Goal: Information Seeking & Learning: Find specific fact

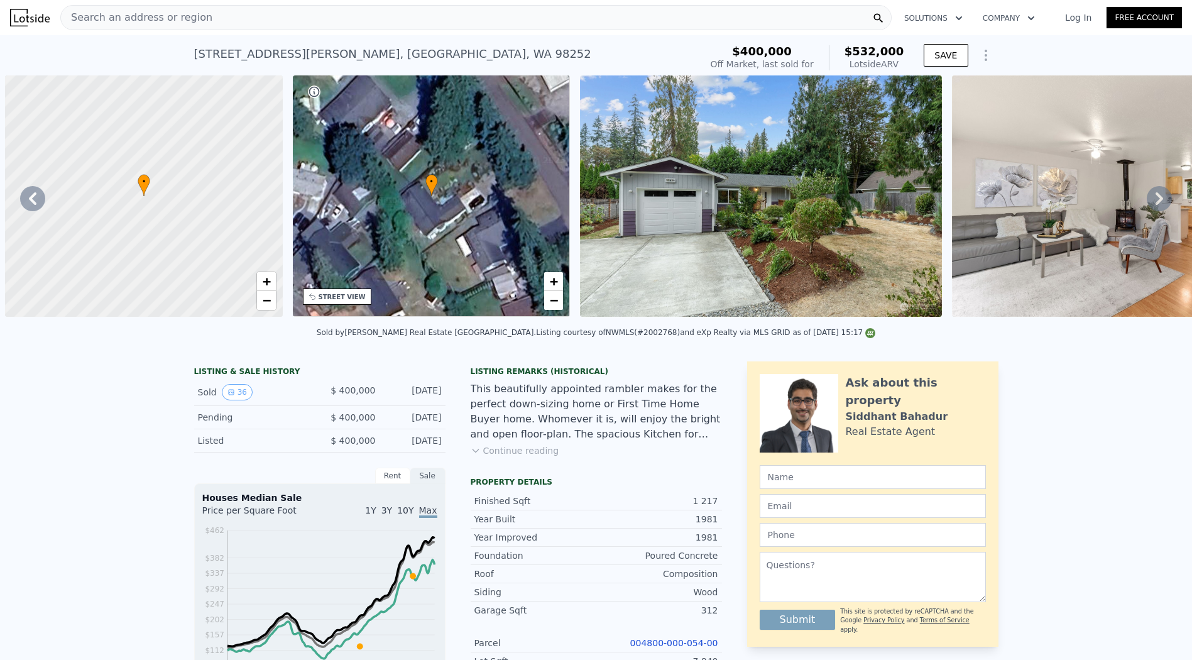
scroll to position [0, 292]
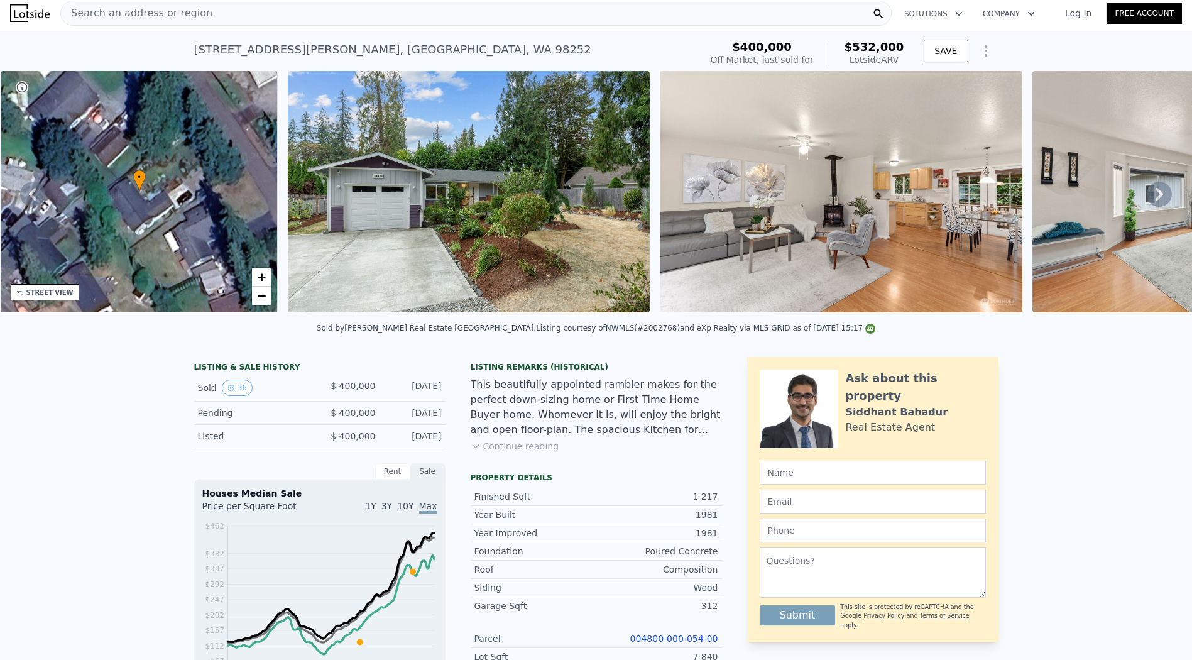
click at [407, 24] on div "Search an address or region" at bounding box center [476, 13] width 832 height 25
click at [1129, 367] on div "LISTING & SALE HISTORY Sold 36 $ 400,000 [DATE] Pending $ 400,000 [DATE] Listed…" at bounding box center [596, 661] width 1192 height 629
click at [457, 25] on div "Search an address or region" at bounding box center [476, 13] width 832 height 25
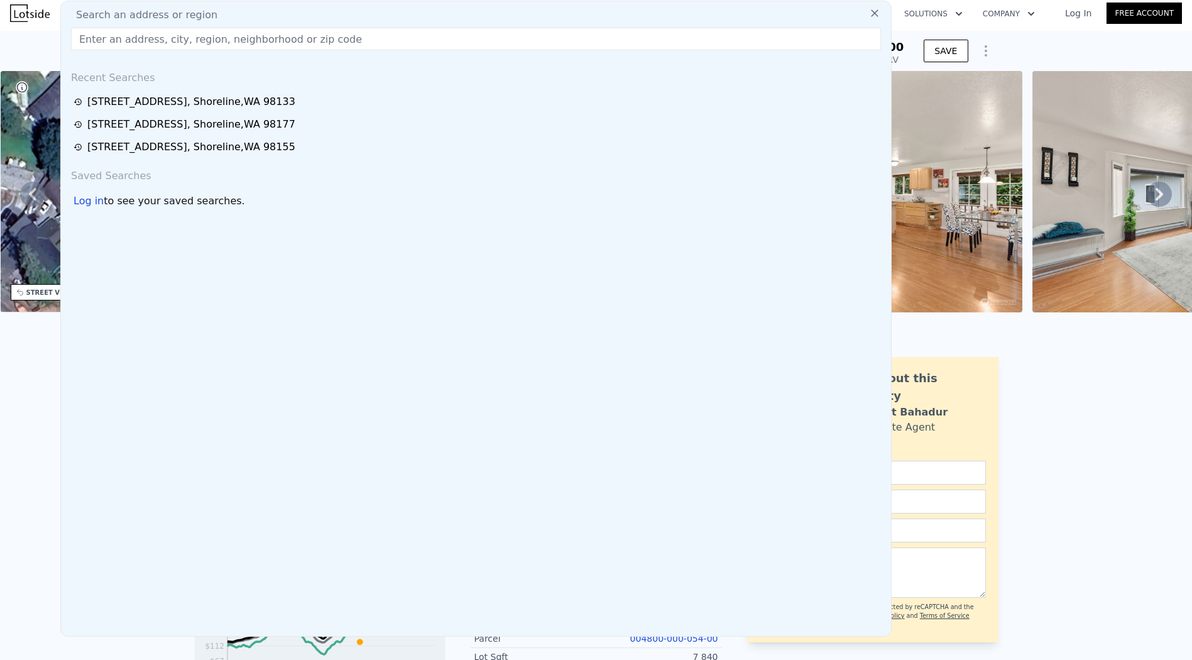
type input "[STREET_ADDRESS]"
click at [1080, 347] on div "Sold by [PERSON_NAME] Real Estate WA . Listing courtesy of NWMLS (#2002768) and…" at bounding box center [596, 332] width 1192 height 30
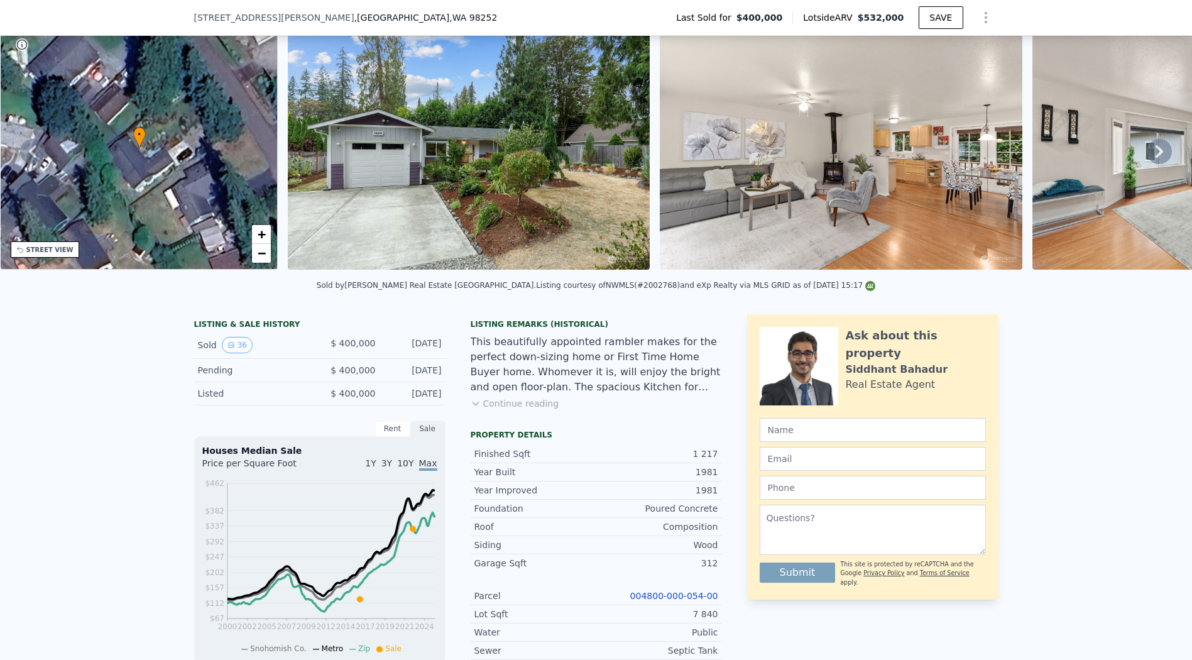
scroll to position [209, 0]
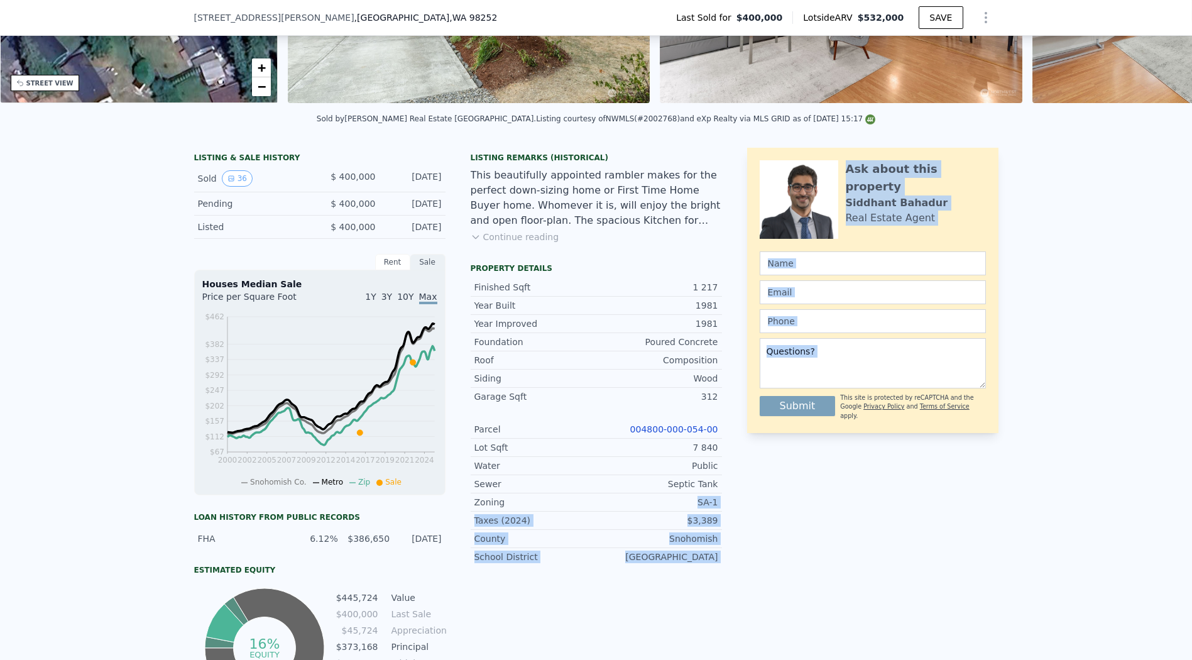
drag, startPoint x: 694, startPoint y: 509, endPoint x: 735, endPoint y: 505, distance: 41.7
click at [735, 505] on div "LISTING & SALE HISTORY Sold 36 $ 400,000 [DATE] Pending $ 400,000 [DATE] Listed…" at bounding box center [596, 429] width 805 height 563
click at [707, 508] on div "SA-1" at bounding box center [657, 502] width 122 height 13
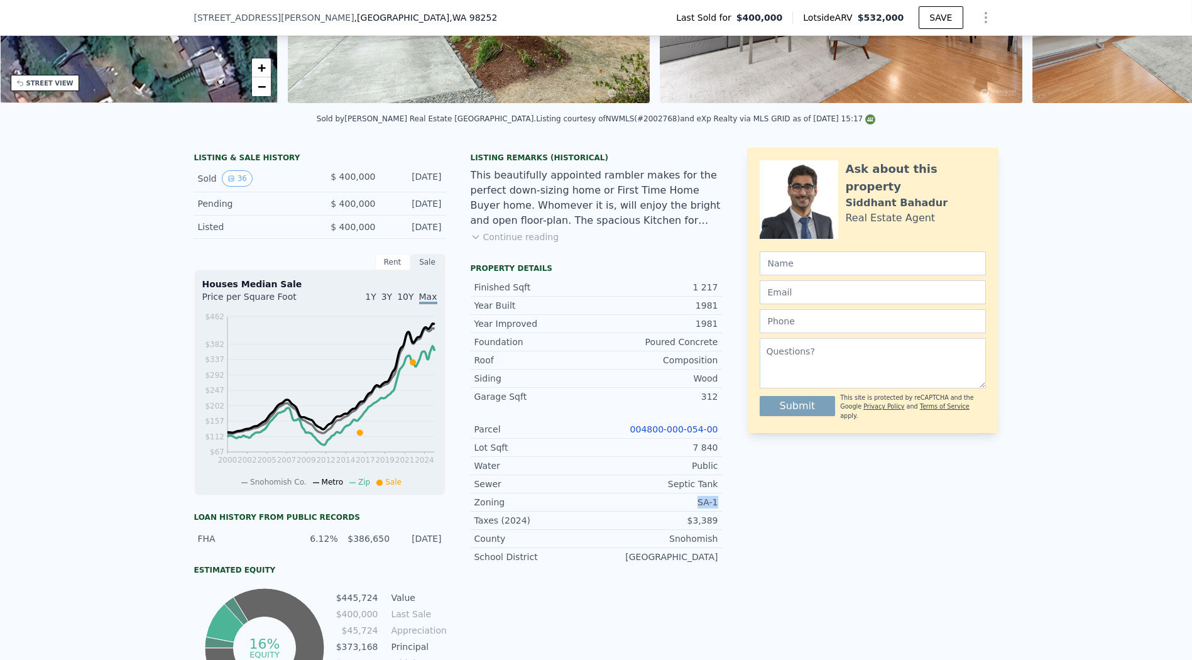
click at [717, 505] on div "LISTING & SALE HISTORY Sold 36 $ 400,000 [DATE] Pending $ 400,000 [DATE] Listed…" at bounding box center [596, 429] width 805 height 563
copy div "SA-1"
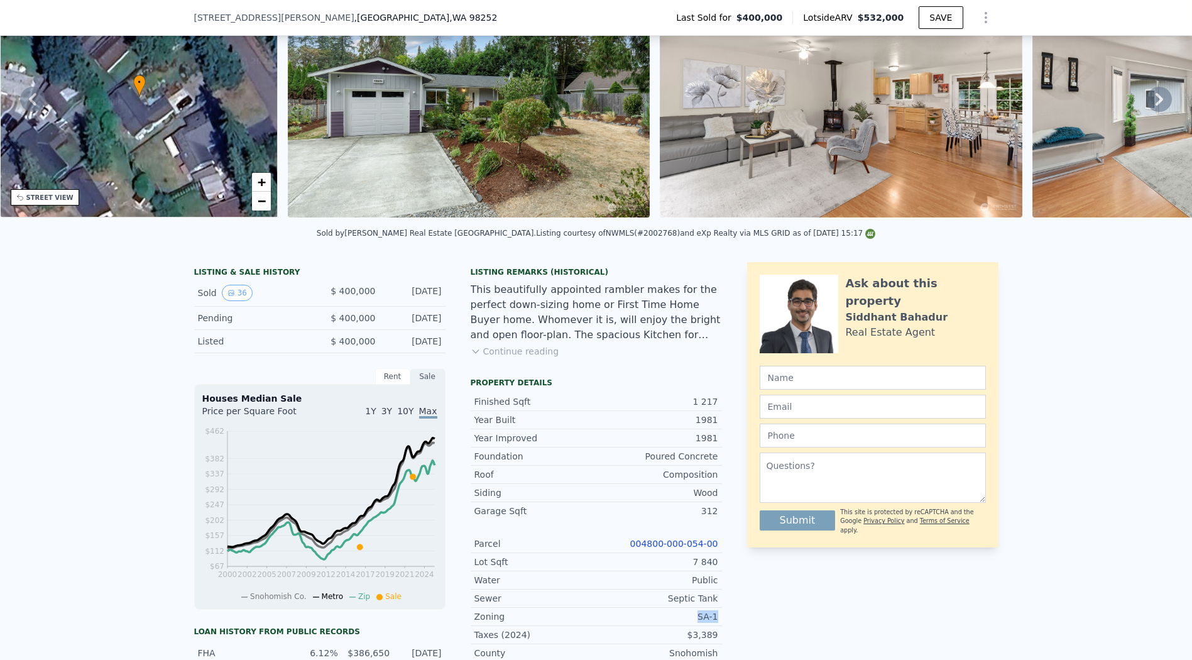
scroll to position [140, 0]
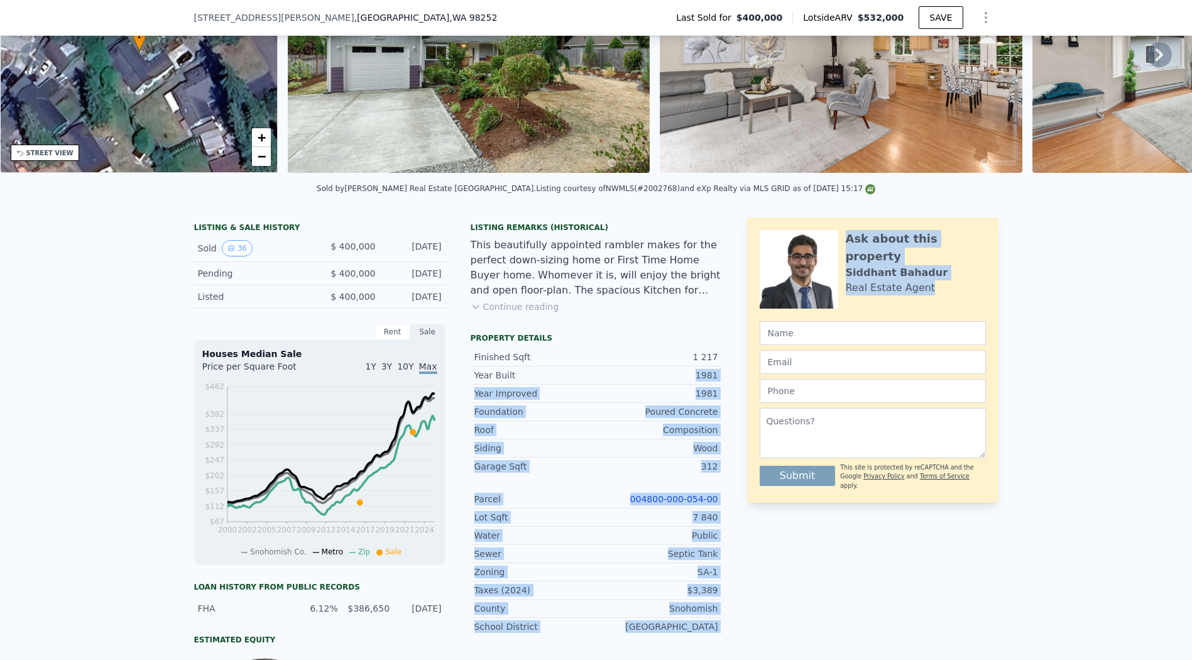
click at [732, 382] on div "LISTING & SALE HISTORY Sold 36 $ 400,000 [DATE] Pending $ 400,000 [DATE] Listed…" at bounding box center [596, 498] width 805 height 563
click at [706, 382] on div "1981" at bounding box center [657, 375] width 122 height 13
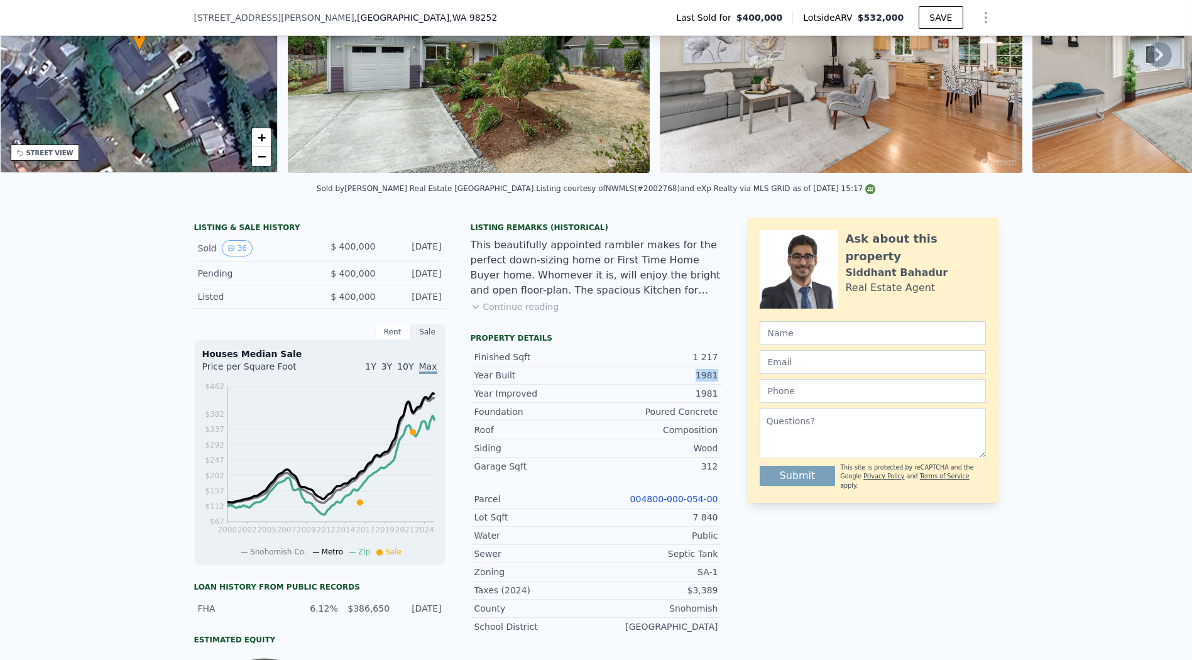
click at [706, 382] on div "1981" at bounding box center [657, 375] width 122 height 13
click at [619, 458] on div "Siding Wood" at bounding box center [596, 448] width 251 height 18
